Goal: Task Accomplishment & Management: Manage account settings

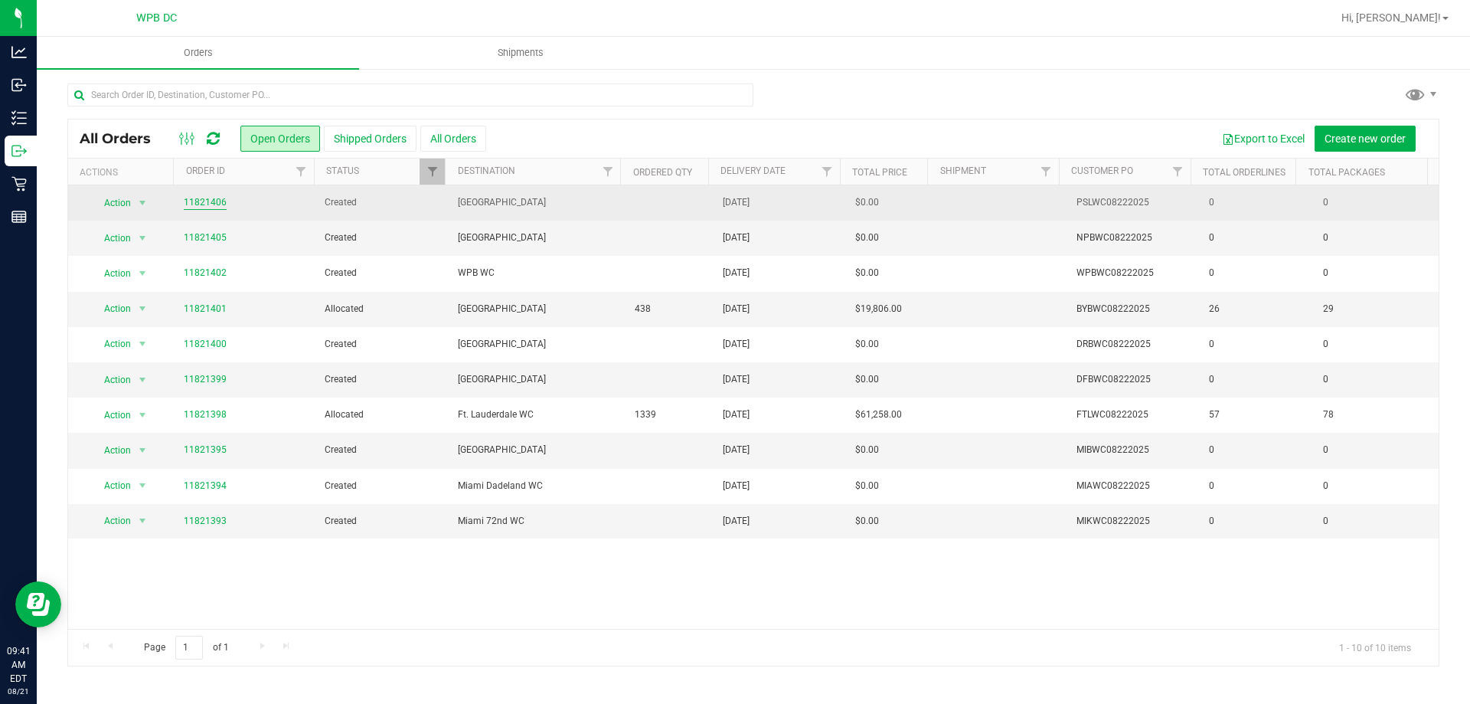
click at [220, 201] on link "11821406" at bounding box center [205, 202] width 43 height 15
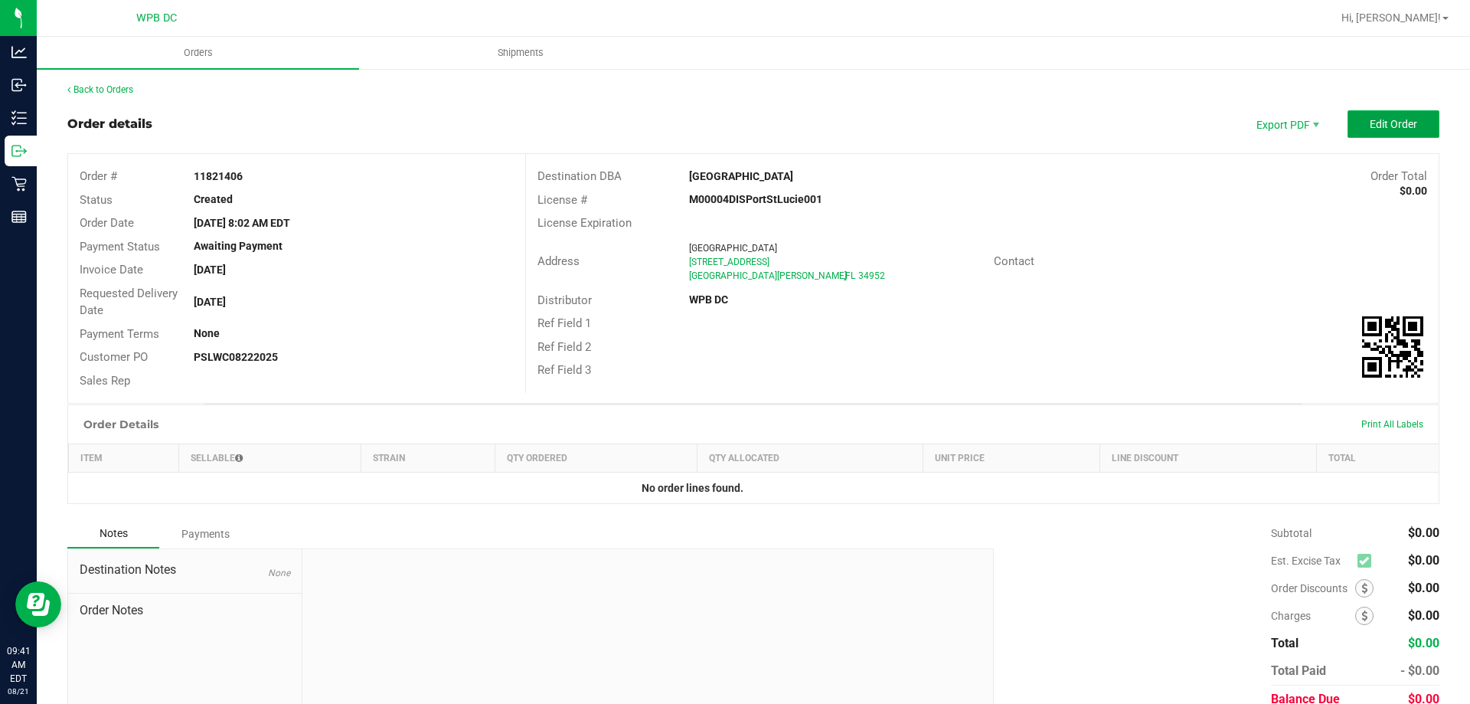
click at [1370, 130] on span "Edit Order" at bounding box center [1393, 124] width 47 height 12
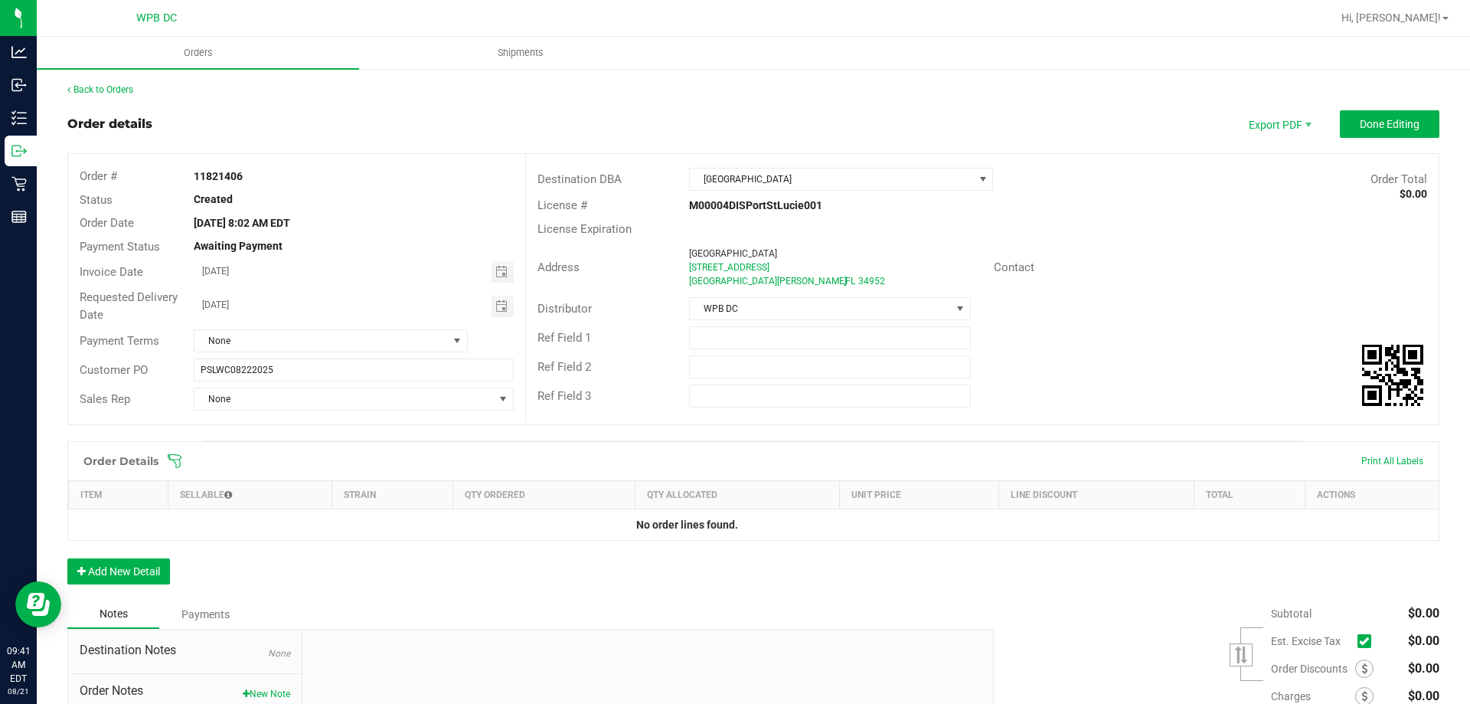
click at [176, 460] on icon at bounding box center [174, 460] width 15 height 15
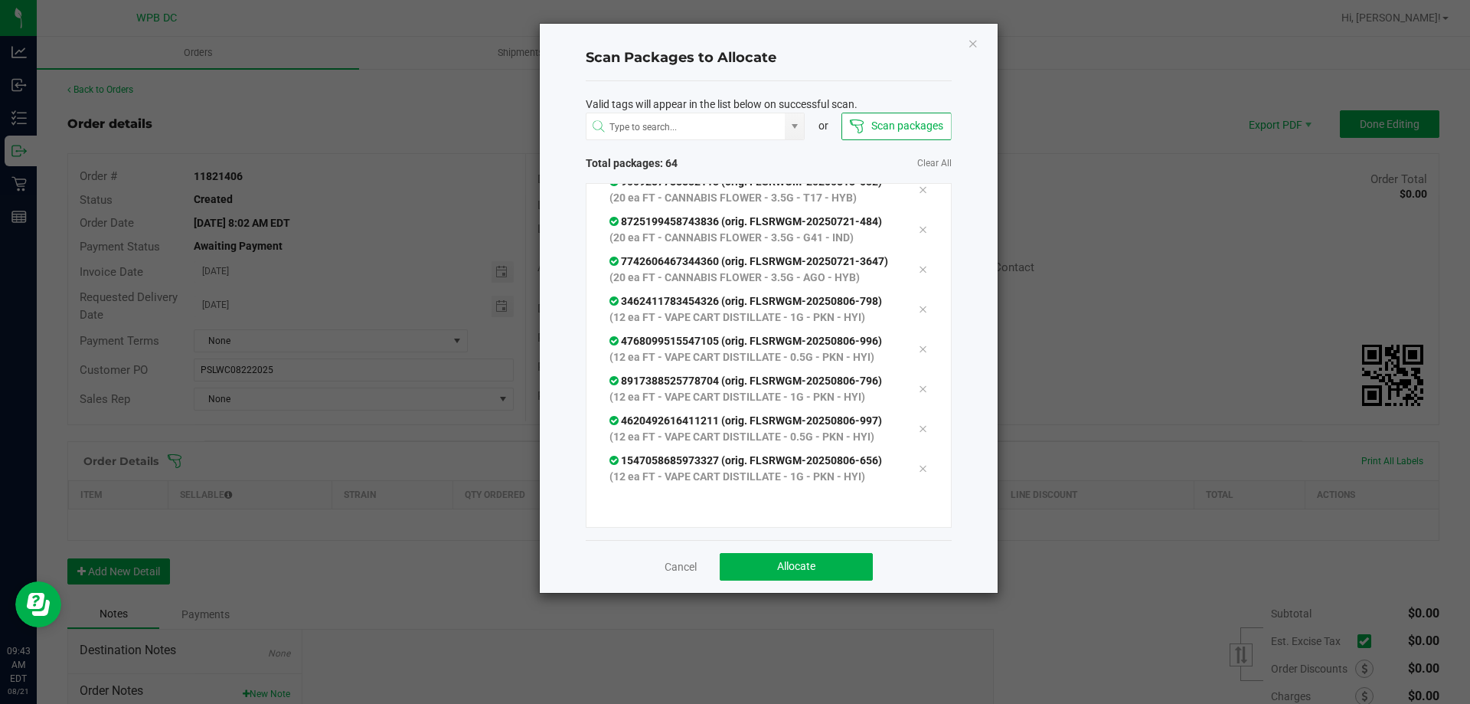
scroll to position [2726, 0]
click at [826, 563] on button "Allocate" at bounding box center [796, 567] width 153 height 28
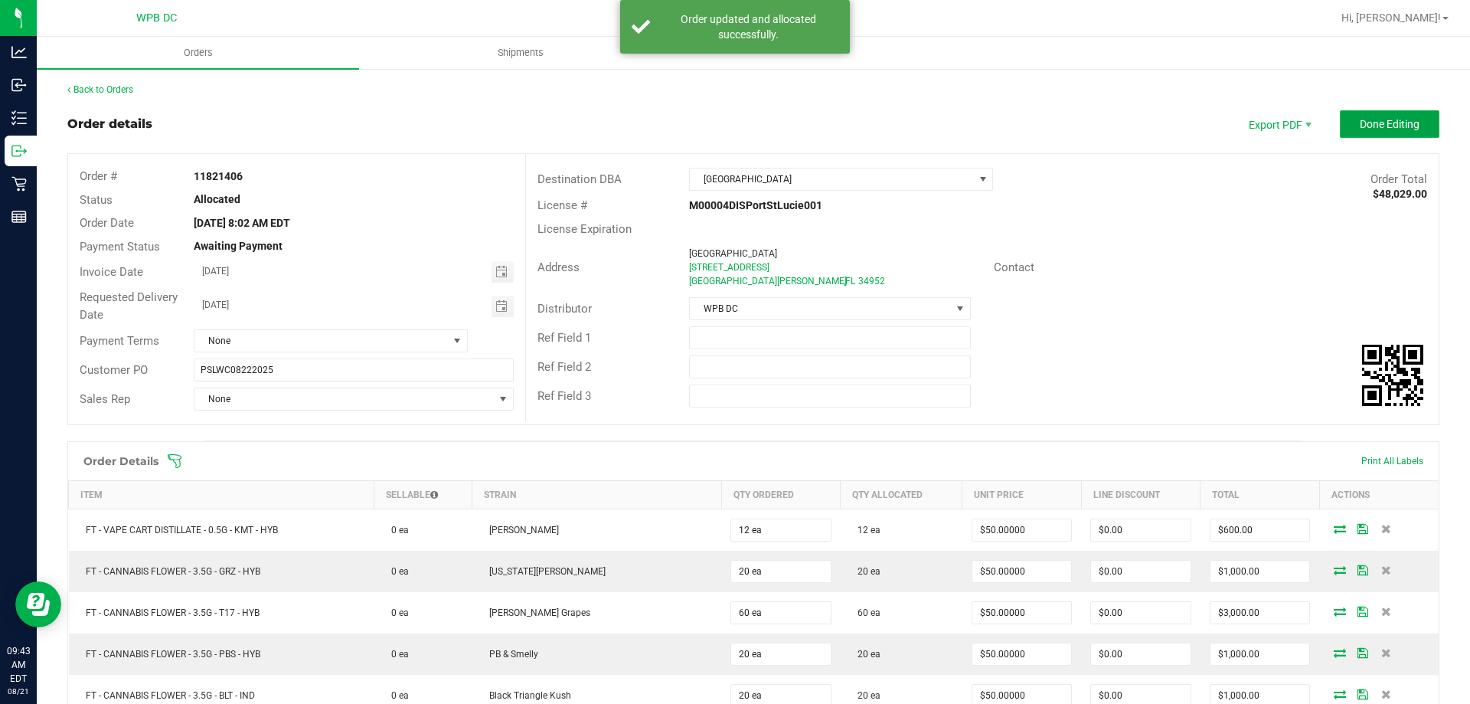
click at [1353, 131] on button "Done Editing" at bounding box center [1390, 124] width 100 height 28
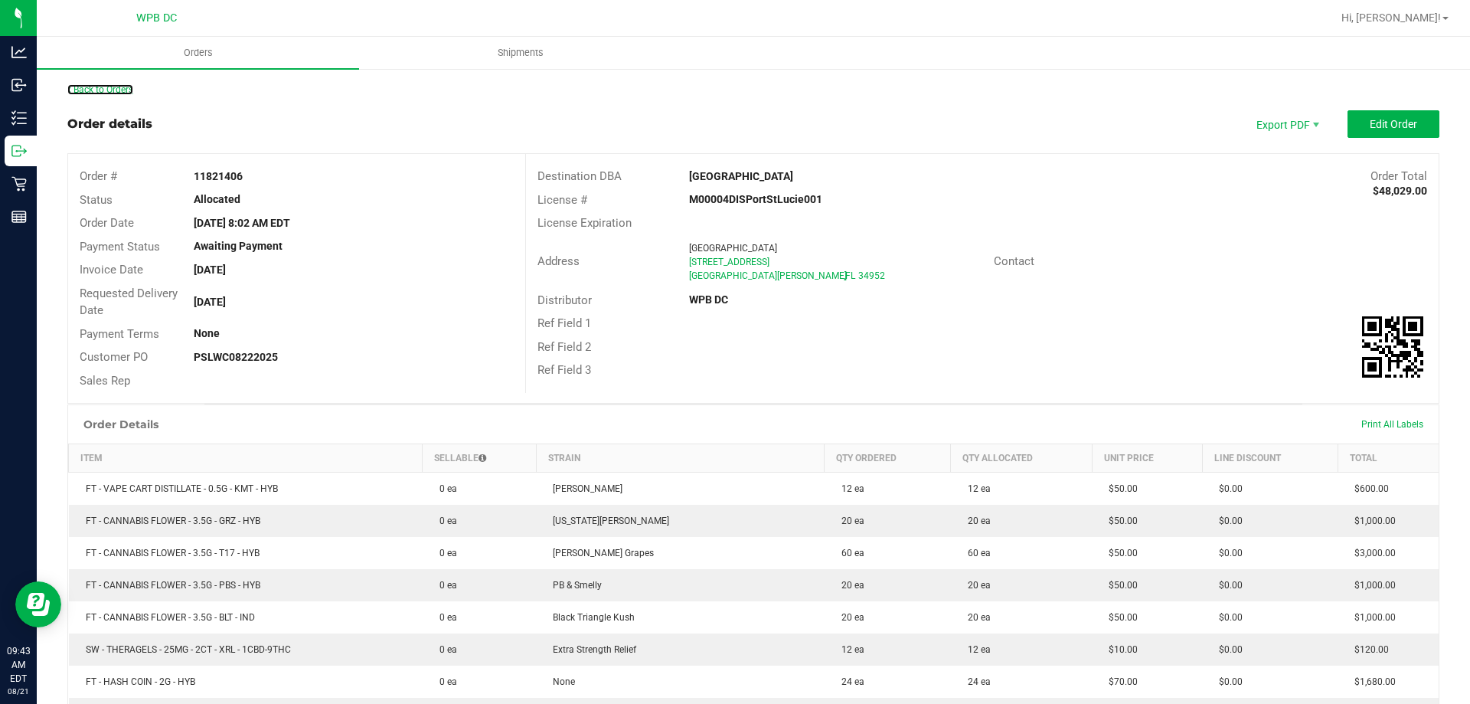
click at [127, 88] on link "Back to Orders" at bounding box center [100, 89] width 66 height 11
